Goal: Task Accomplishment & Management: Complete application form

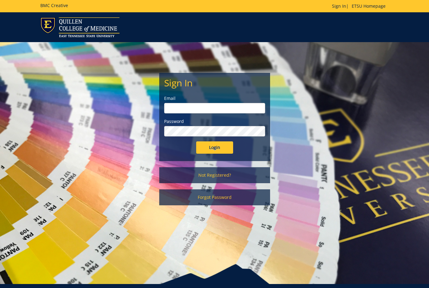
click at [190, 110] on input "email" at bounding box center [214, 108] width 101 height 10
type input "[EMAIL_ADDRESS][DOMAIN_NAME]"
click at [196, 142] on input "Login" at bounding box center [214, 148] width 37 height 12
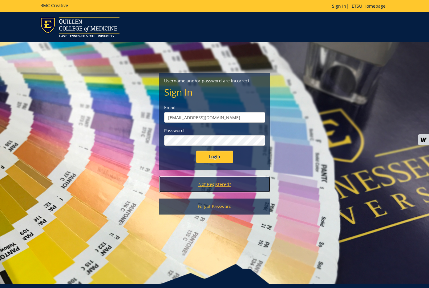
click at [209, 183] on link "Not Registered?" at bounding box center [214, 185] width 111 height 16
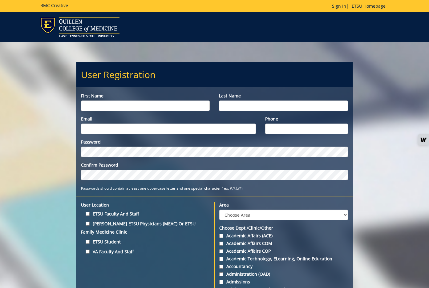
click at [124, 103] on input "First name" at bounding box center [145, 106] width 129 height 10
type input "Syeda"
click at [234, 108] on input "Last name" at bounding box center [283, 106] width 129 height 10
type input "Naz"
click at [229, 128] on input "Email" at bounding box center [168, 129] width 175 height 10
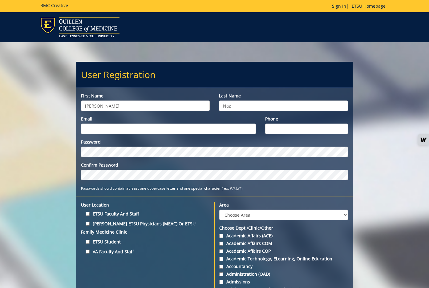
type input "[EMAIL_ADDRESS][DOMAIN_NAME]"
click at [295, 127] on input "Phone" at bounding box center [306, 129] width 83 height 10
type input "8148762216"
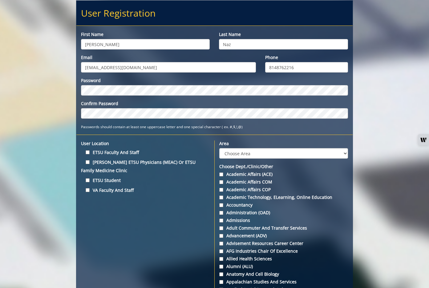
click at [117, 154] on label "ETSU Faculty and Staff" at bounding box center [145, 152] width 129 height 8
click at [90, 154] on input "ETSU Faculty and Staff" at bounding box center [88, 152] width 4 height 4
checkbox input "true"
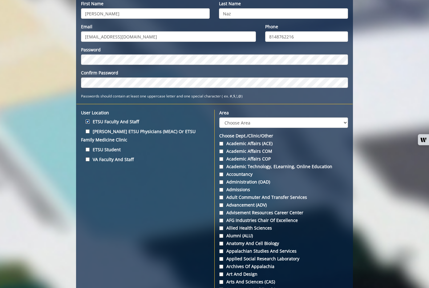
scroll to position [123, 0]
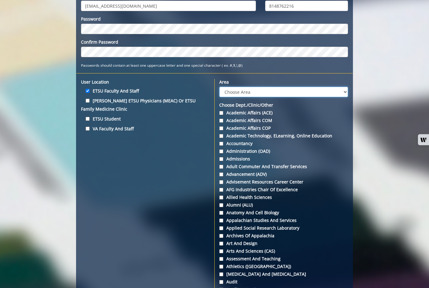
click at [268, 96] on select "Choose Area Administration Advancement (ADM) BucSports Business & Finance Clemm…" at bounding box center [283, 92] width 128 height 10
click at [294, 93] on select "Choose Area Administration Advancement (ADM) BucSports Business & Finance Clemm…" at bounding box center [283, 92] width 128 height 10
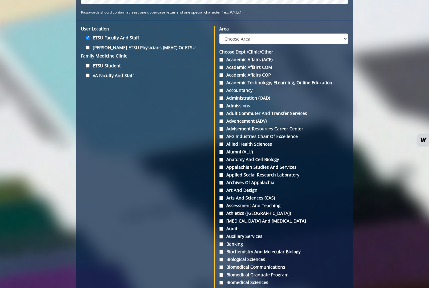
scroll to position [1183, 0]
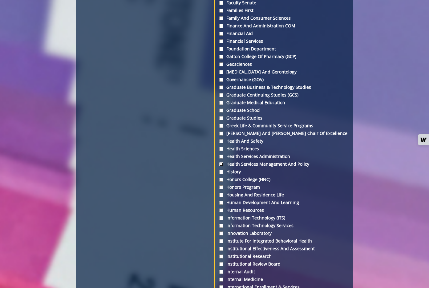
click at [220, 163] on input "Health Services Management and Policy" at bounding box center [221, 165] width 4 height 4
checkbox input "true"
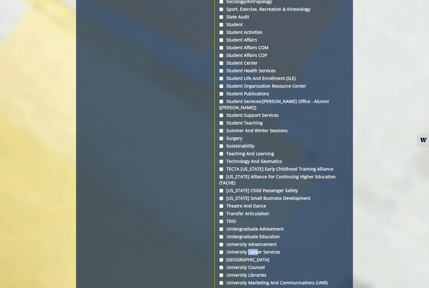
scroll to position [2275, 0]
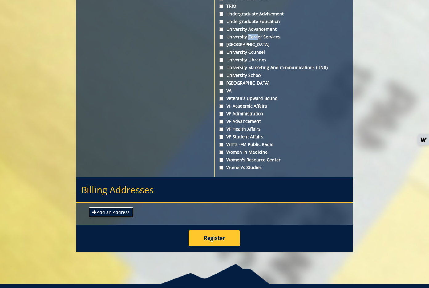
click at [118, 208] on button "Add an Address" at bounding box center [111, 213] width 45 height 10
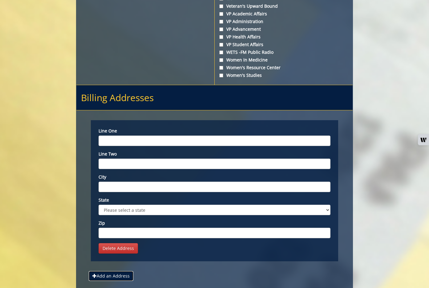
scroll to position [2429, 0]
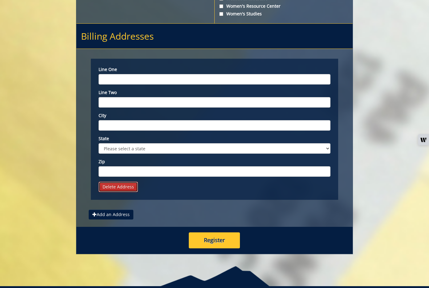
click at [117, 182] on link "Delete Address" at bounding box center [117, 187] width 39 height 10
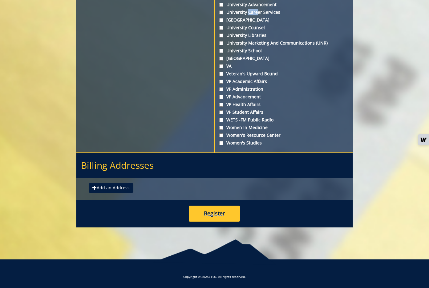
scroll to position [2275, 0]
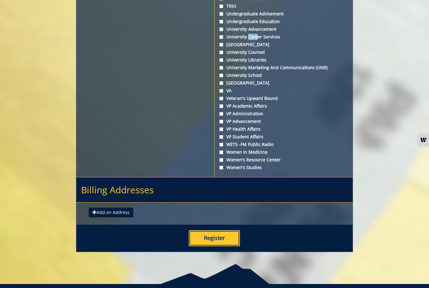
click at [221, 231] on button "Register" at bounding box center [214, 239] width 51 height 16
